Goal: Information Seeking & Learning: Check status

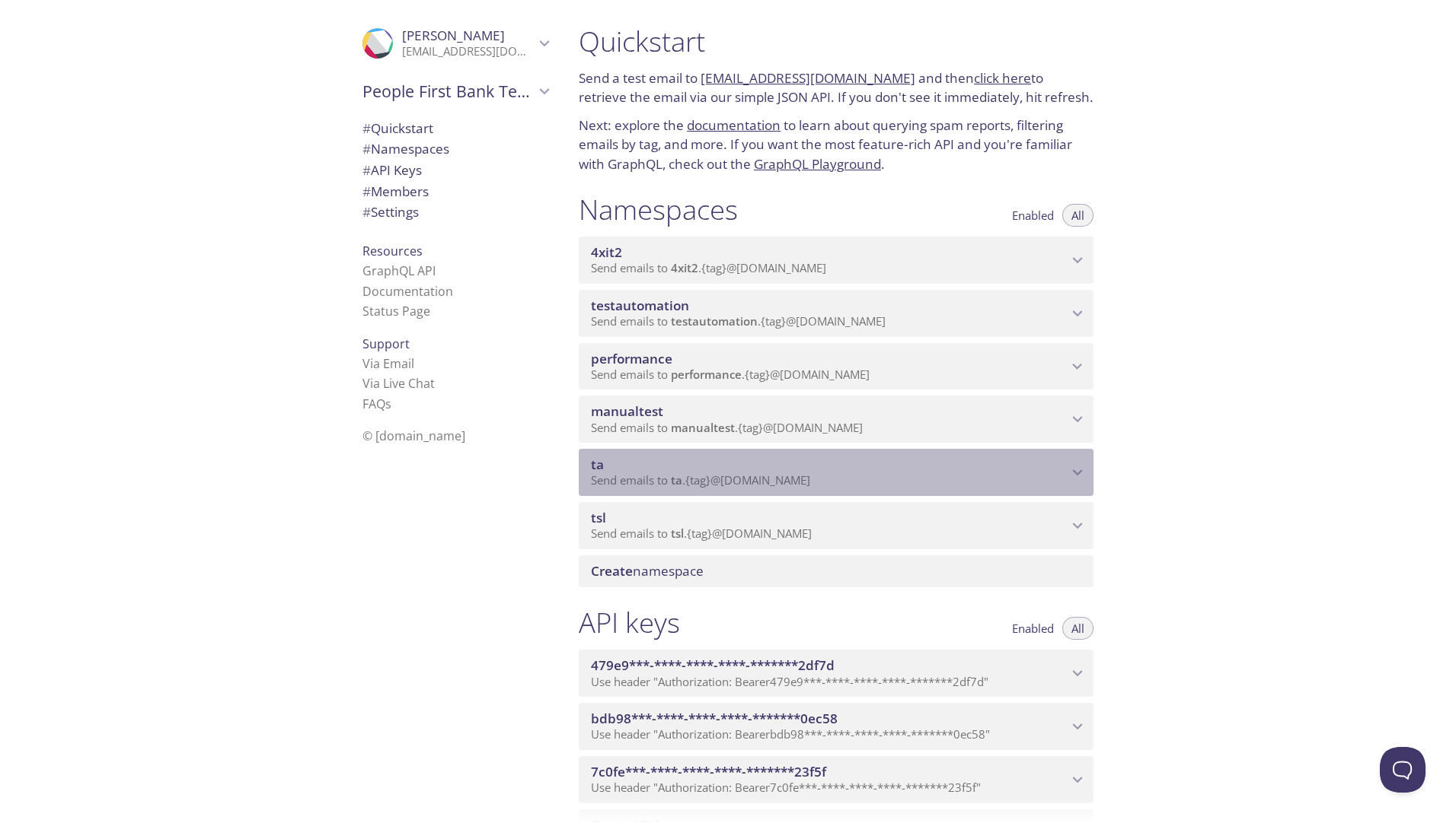
click at [1077, 473] on icon "ta namespace" at bounding box center [1078, 472] width 10 height 6
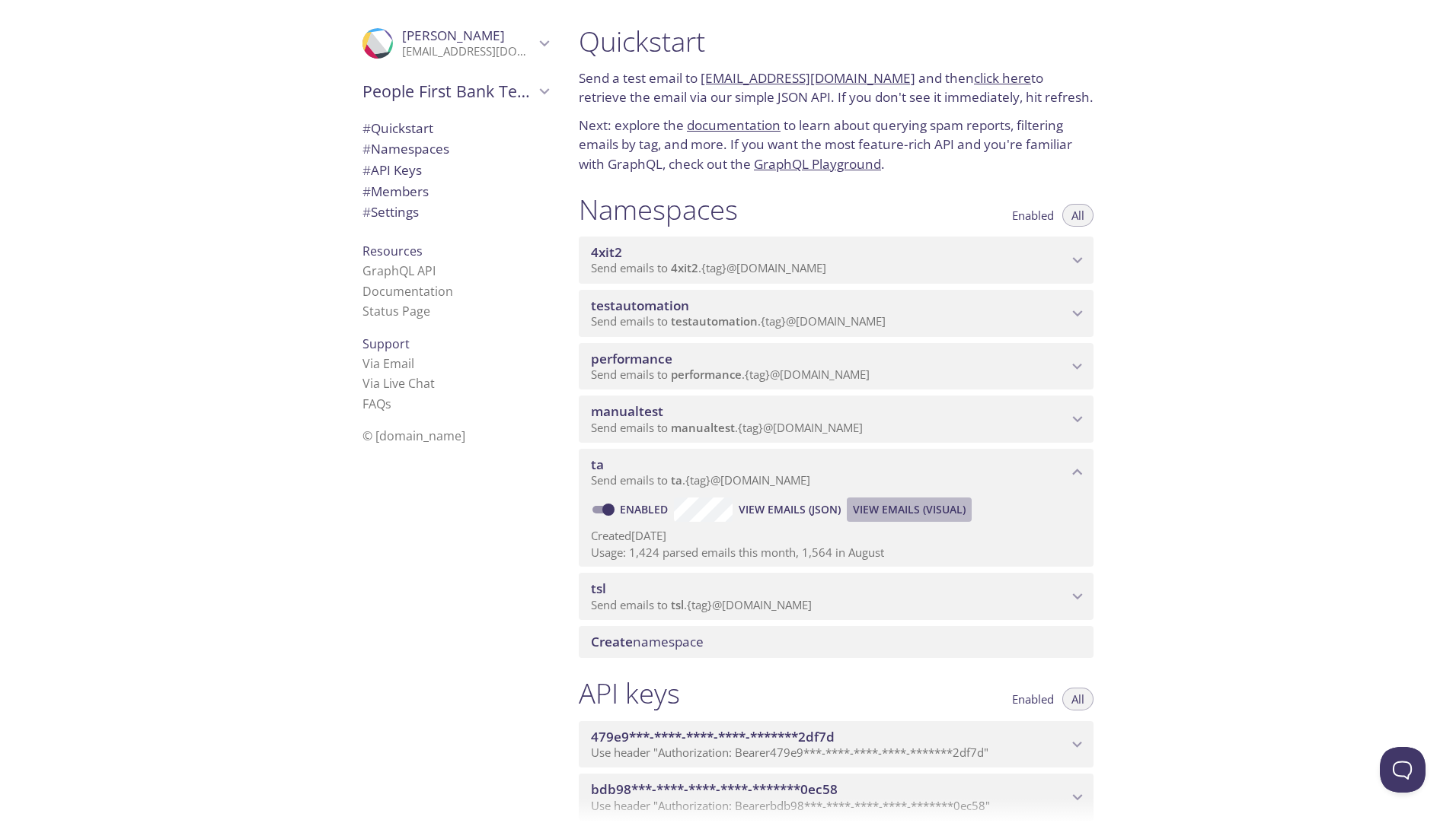
click at [907, 509] on span "View Emails (Visual)" at bounding box center [909, 510] width 113 height 19
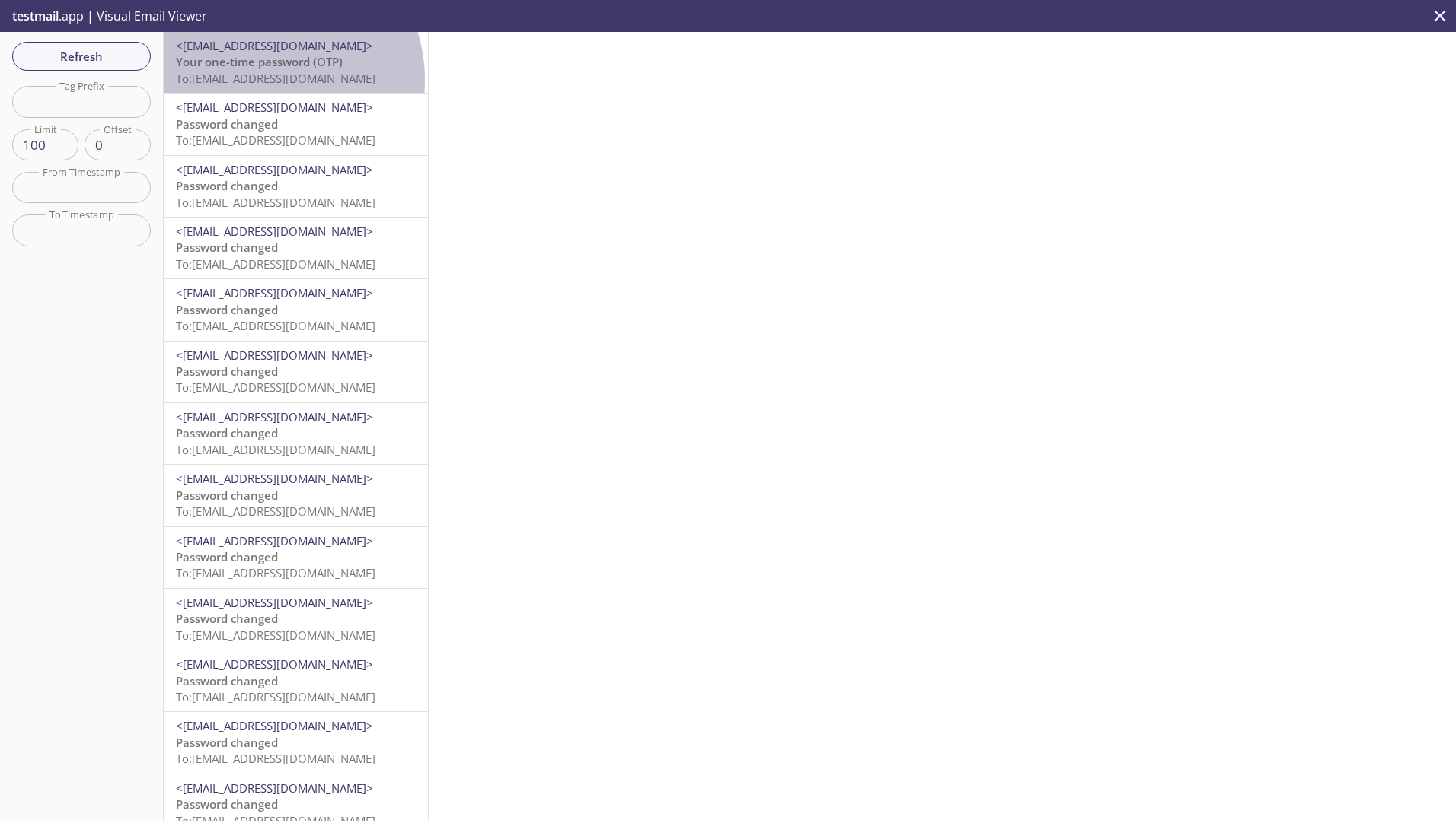
click at [259, 80] on span "To: [EMAIL_ADDRESS][DOMAIN_NAME]" at bounding box center [275, 78] width 200 height 15
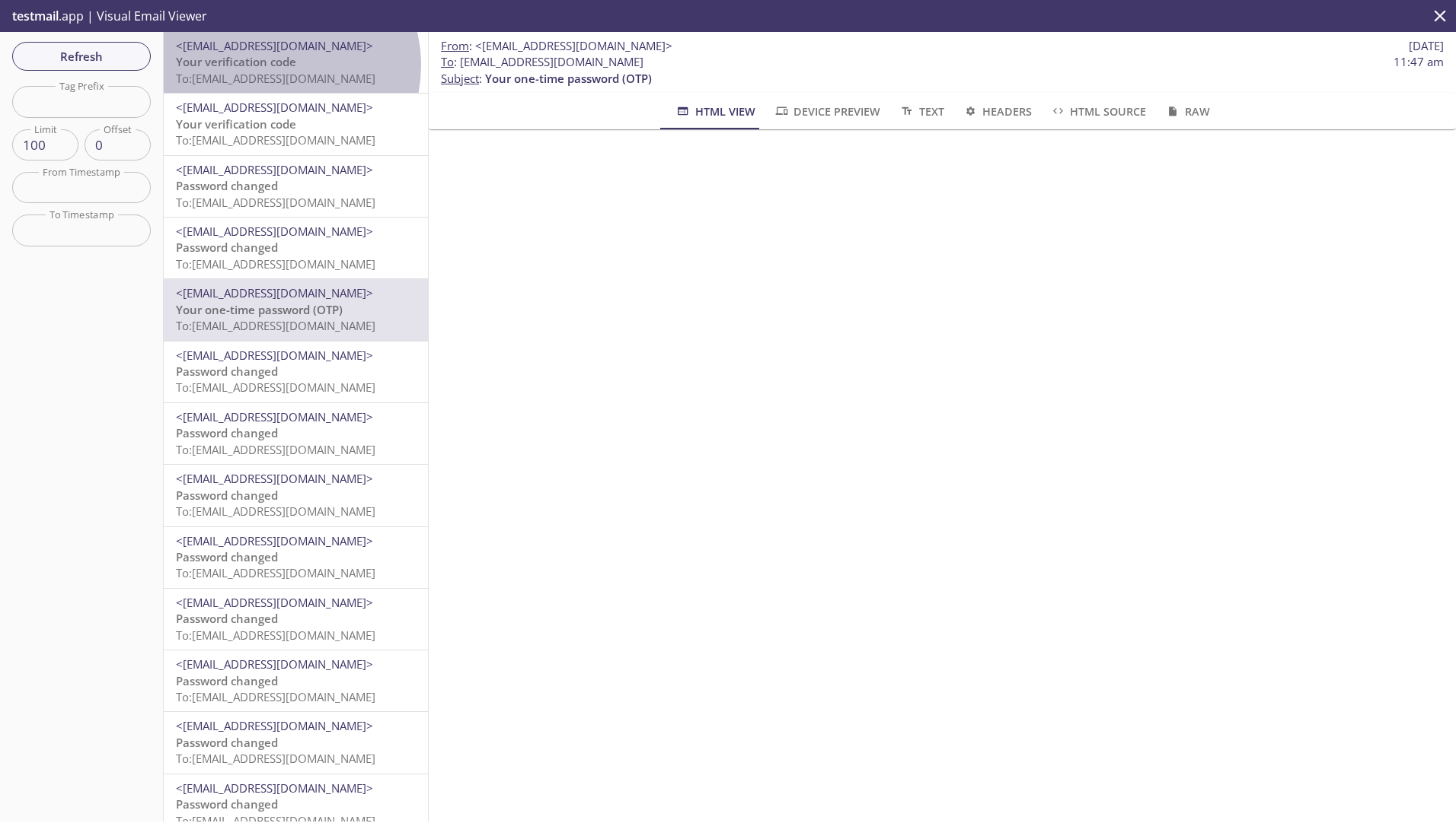
click at [274, 66] on span "Your verification code" at bounding box center [235, 61] width 120 height 15
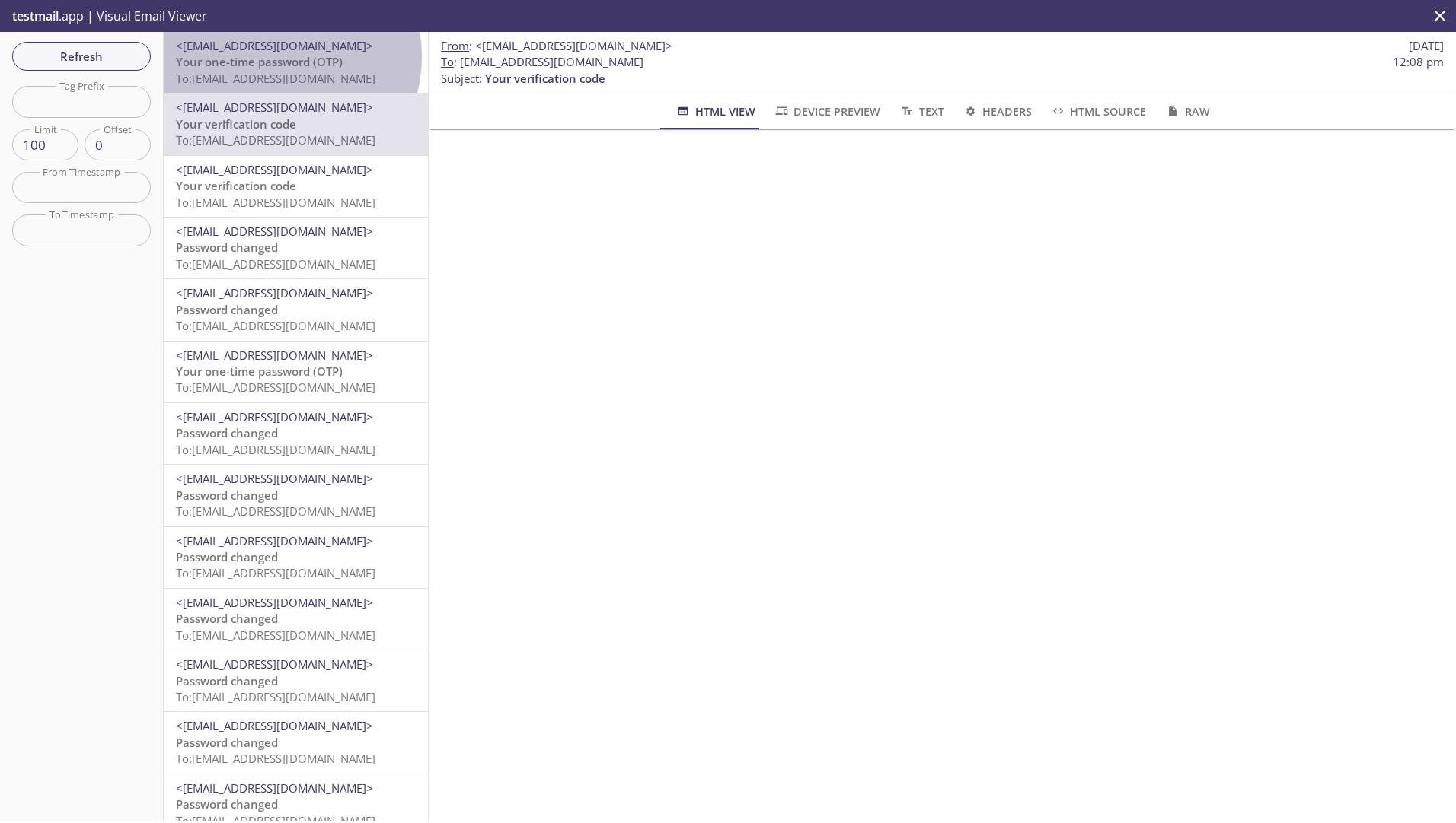
click at [273, 56] on span "Your one-time password (OTP)" at bounding box center [259, 61] width 167 height 15
